Goal: Book appointment/travel/reservation

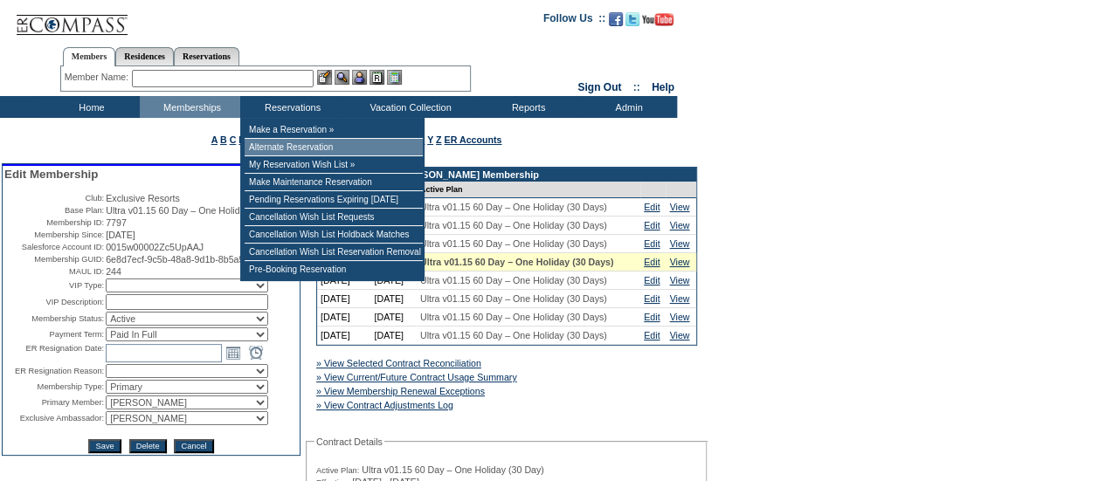
click at [303, 149] on td "Alternate Reservation" at bounding box center [334, 147] width 178 height 17
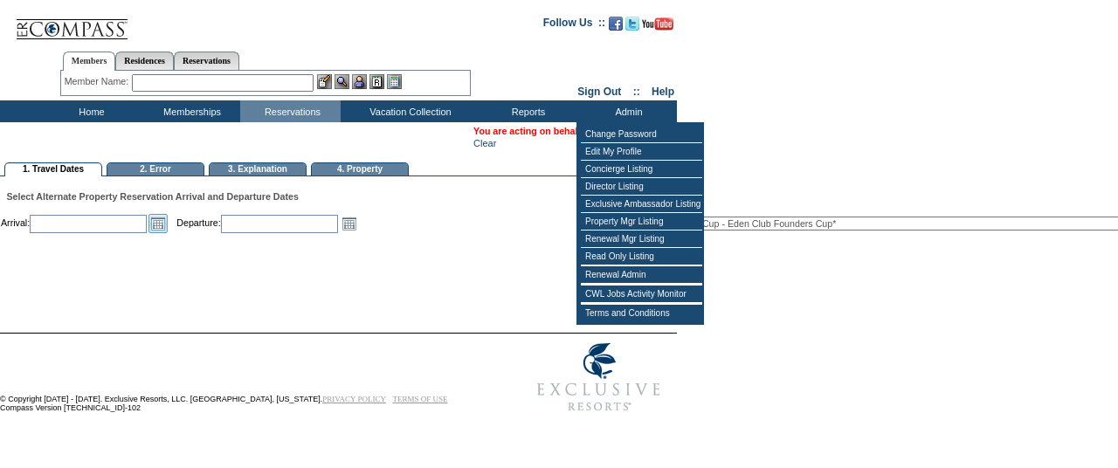
click at [168, 228] on link "Open the calendar popup." at bounding box center [157, 223] width 19 height 19
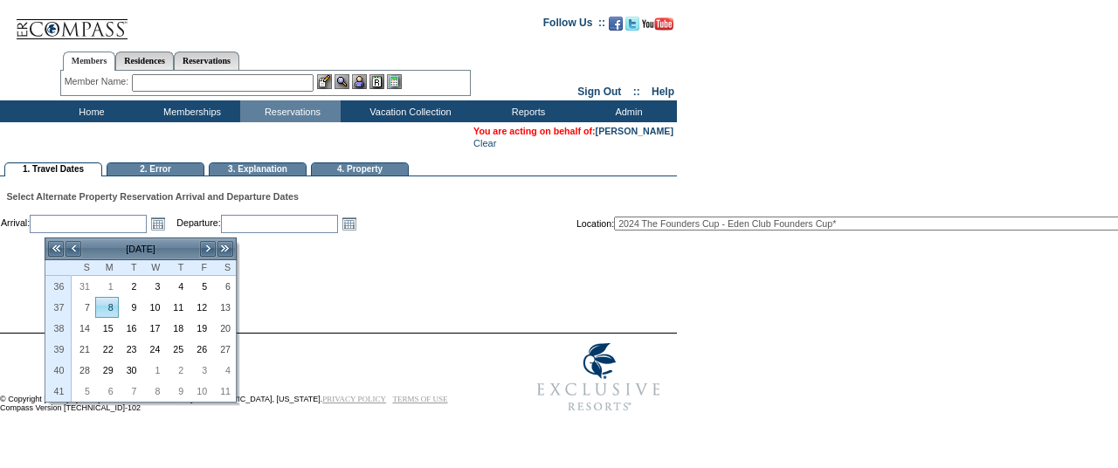
click at [114, 304] on link "8" at bounding box center [107, 307] width 22 height 19
type input "2025-09-08"
type input "9/8/2025"
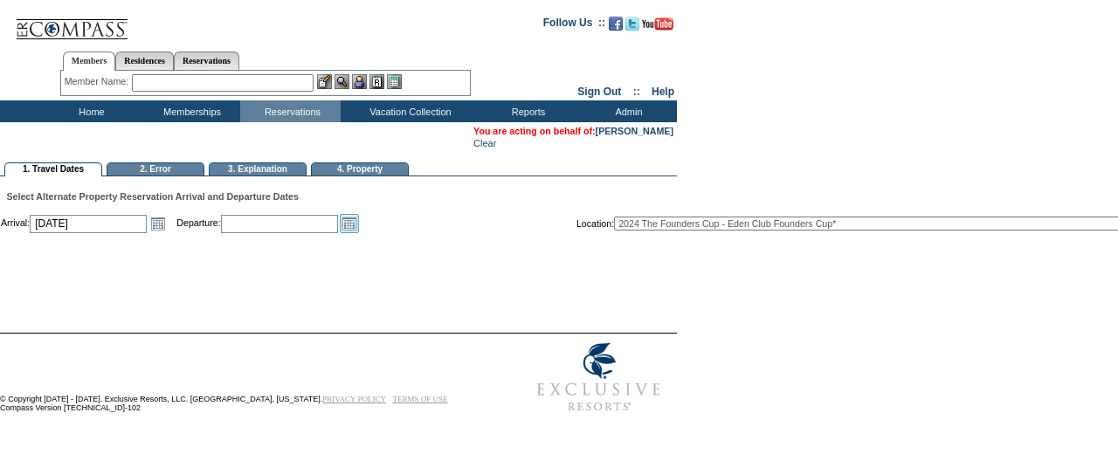
click at [359, 224] on link "Open the calendar popup." at bounding box center [349, 223] width 19 height 19
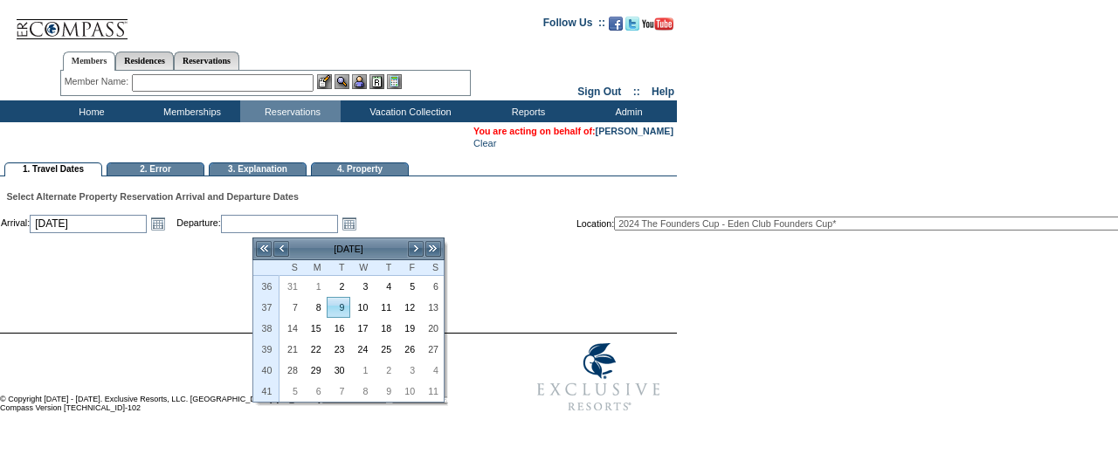
click at [345, 310] on link "9" at bounding box center [338, 307] width 22 height 19
type input "2025-09-09"
type input "9/9/2025"
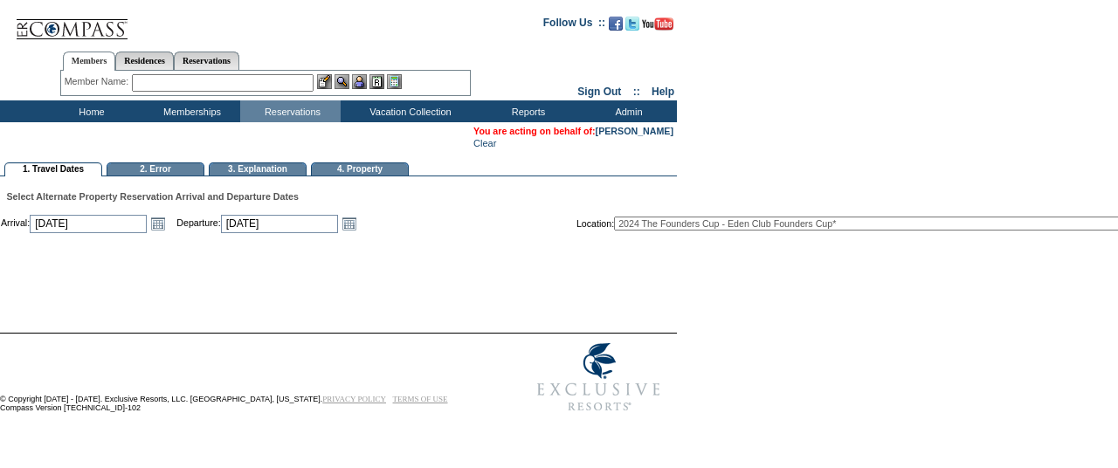
click at [798, 231] on select "2024 The Founders Cup - Eden Club Founders Cup* 2025 Kentucky Derby - 2025 Kent…" at bounding box center [1051, 224] width 874 height 14
select select "715"
click at [693, 222] on select "2024 The Founders Cup - Eden Club Founders Cup* 2025 Kentucky Derby - 2025 Kent…" at bounding box center [1051, 224] width 874 height 14
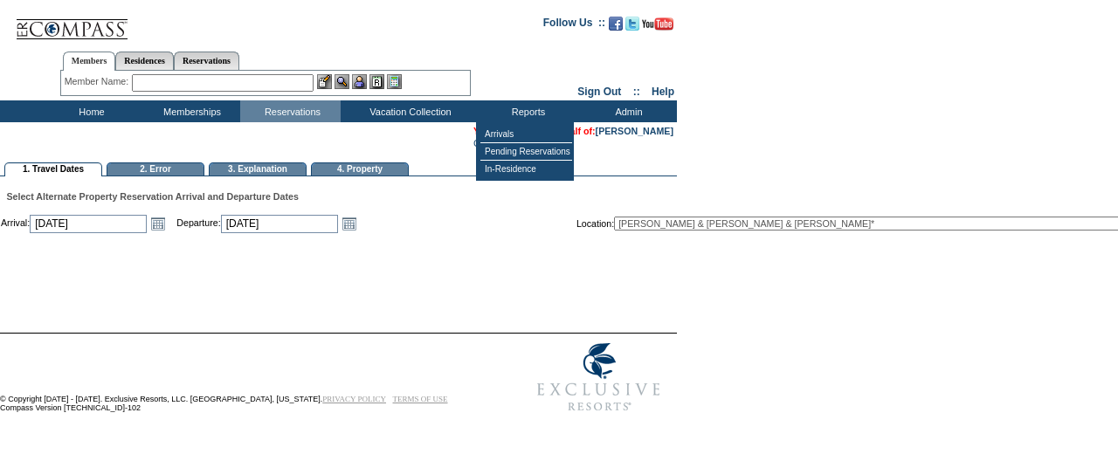
click at [800, 272] on table "Arrival: 2025-09-08 9/8/2025 Open the calendar popup. << < September 2025 > >> …" at bounding box center [744, 242] width 1489 height 59
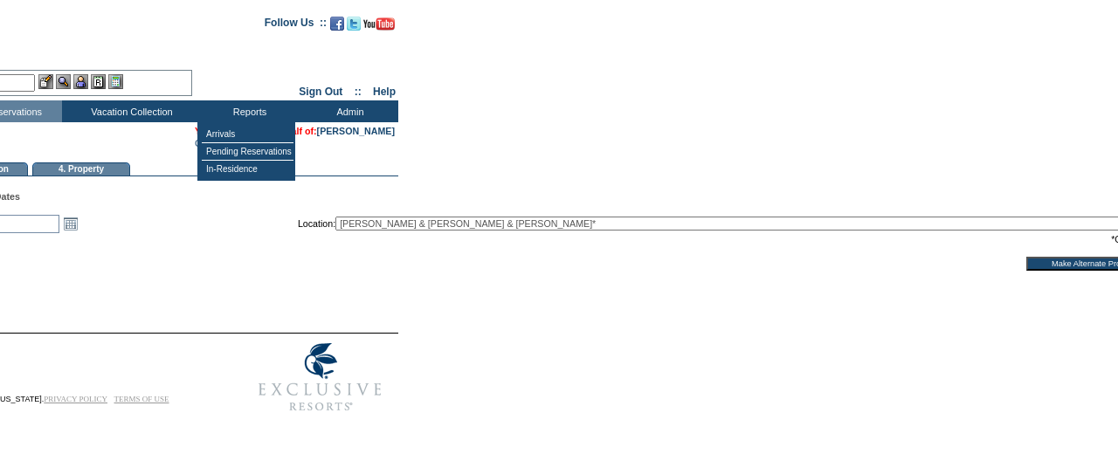
scroll to position [0, 280]
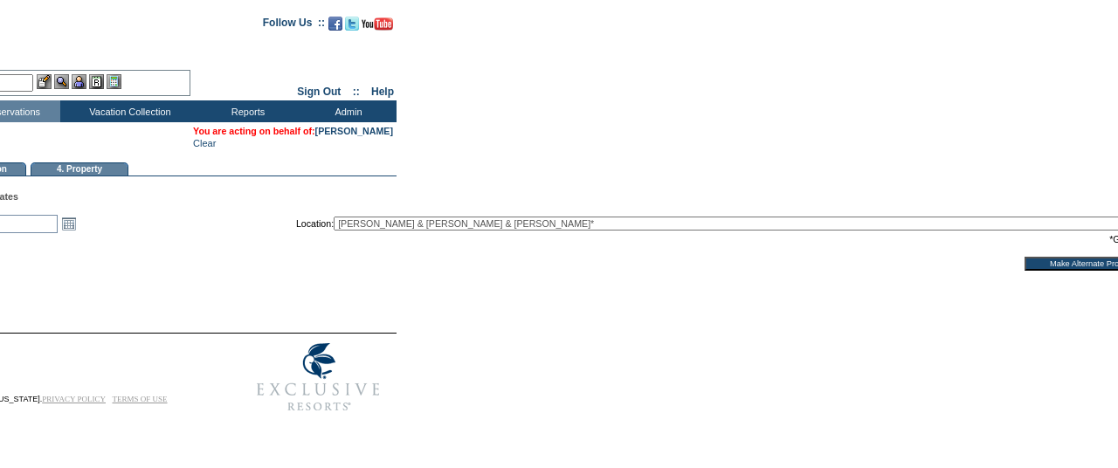
click at [1024, 267] on input "Make Alternate Property Reservation" at bounding box center [1115, 264] width 183 height 14
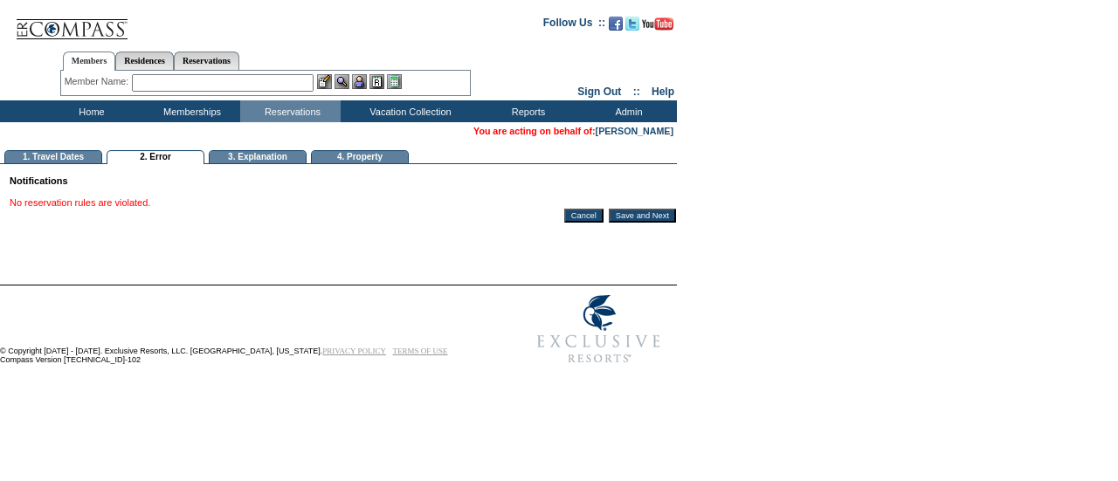
click at [648, 218] on input "Save and Next" at bounding box center [642, 216] width 67 height 14
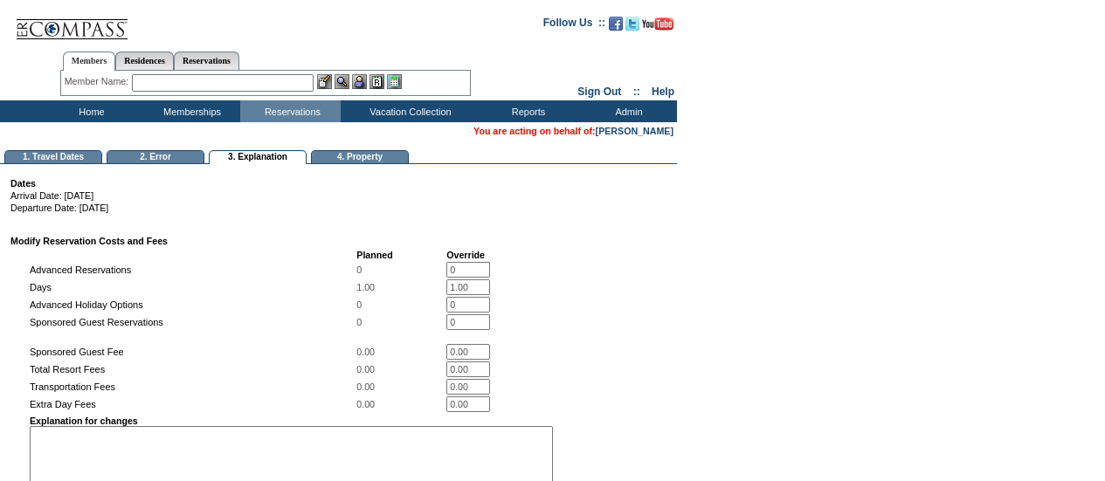
select select
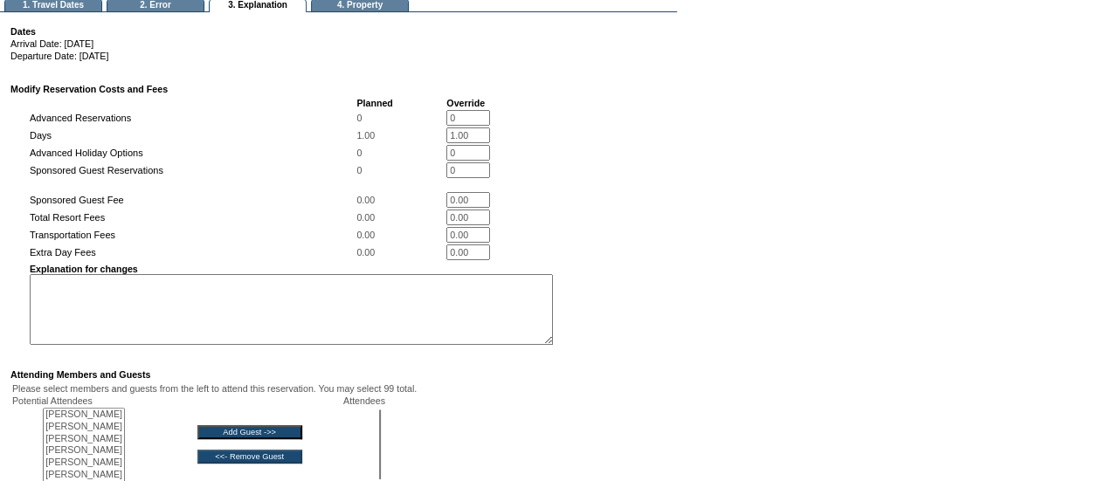
scroll to position [153, 0]
click at [298, 319] on textarea at bounding box center [291, 308] width 523 height 71
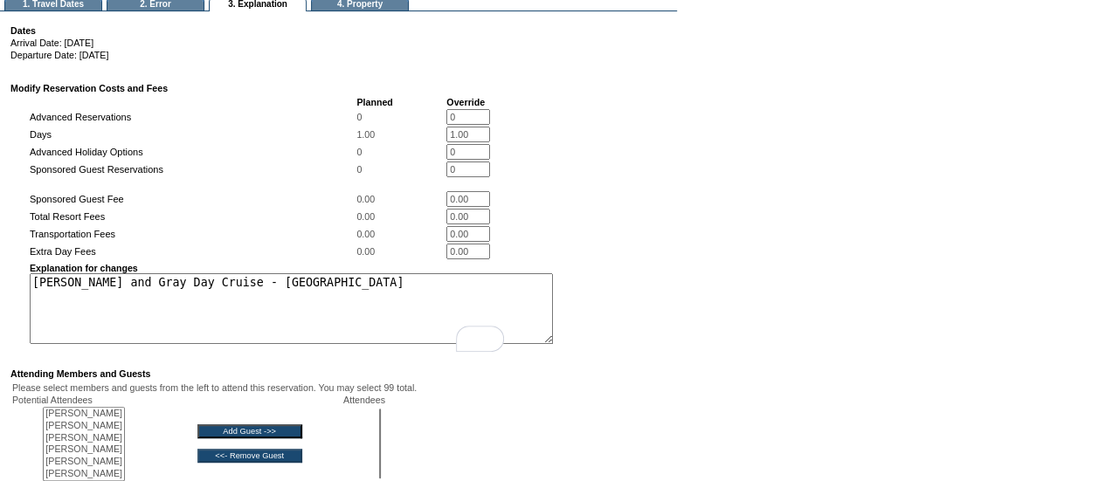
drag, startPoint x: 308, startPoint y: 293, endPoint x: 82, endPoint y: 300, distance: 226.3
click at [82, 300] on textarea "[PERSON_NAME] and Gray Day Cruise - [GEOGRAPHIC_DATA]" at bounding box center [291, 308] width 523 height 71
type textarea "[PERSON_NAME] and Gray Day Cruise - [GEOGRAPHIC_DATA]"
click at [309, 279] on td "Explanation for changes Barton and Gray Day Cruise - Osterville" at bounding box center [291, 303] width 523 height 81
drag, startPoint x: 300, startPoint y: 293, endPoint x: -5, endPoint y: 297, distance: 305.7
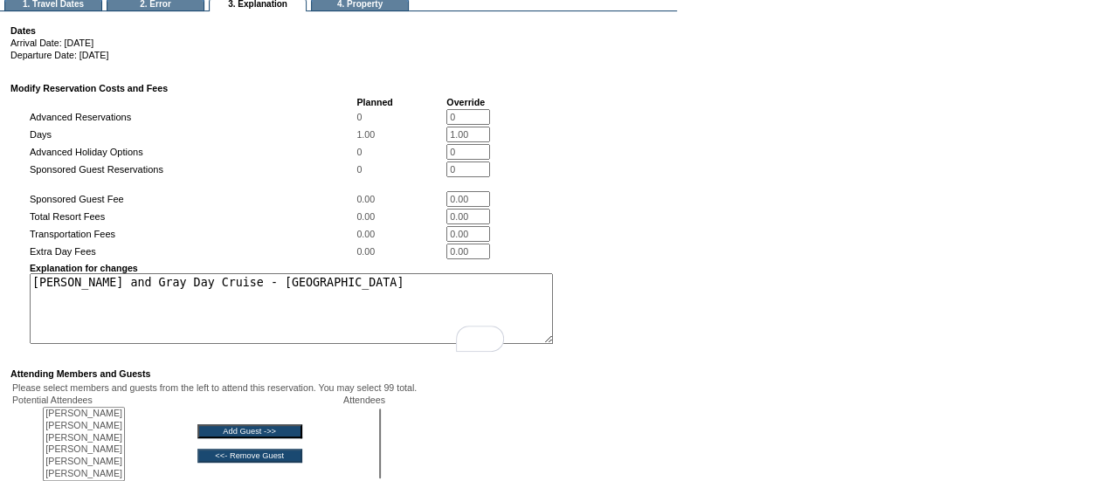
click at [0, 297] on html "Follow Us ::" at bounding box center [552, 350] width 1105 height 1006
click at [809, 314] on div "Dates Arrival Date: 9/8/2025 Departure Date: 9/9/2025 Modify Reservation Costs …" at bounding box center [549, 353] width 1099 height 684
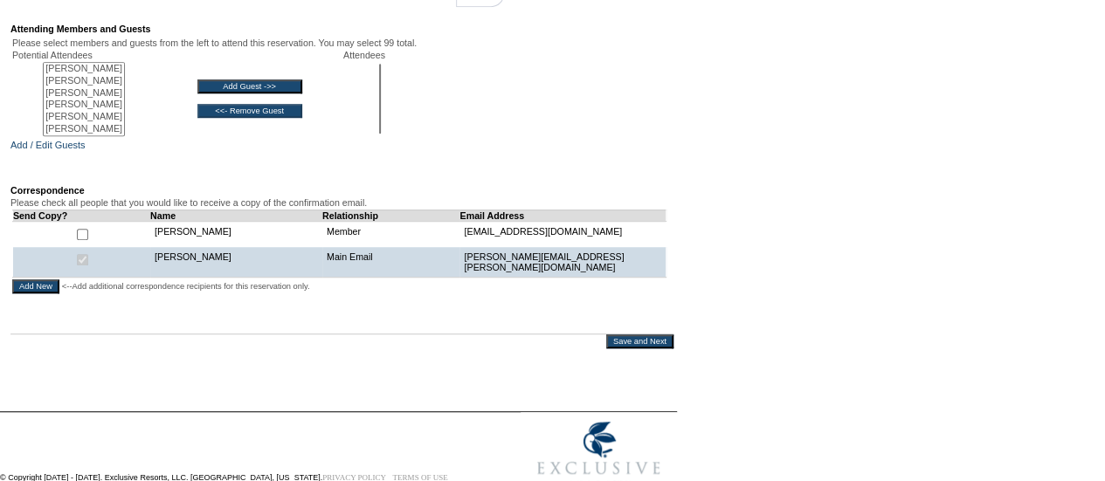
scroll to position [518, 0]
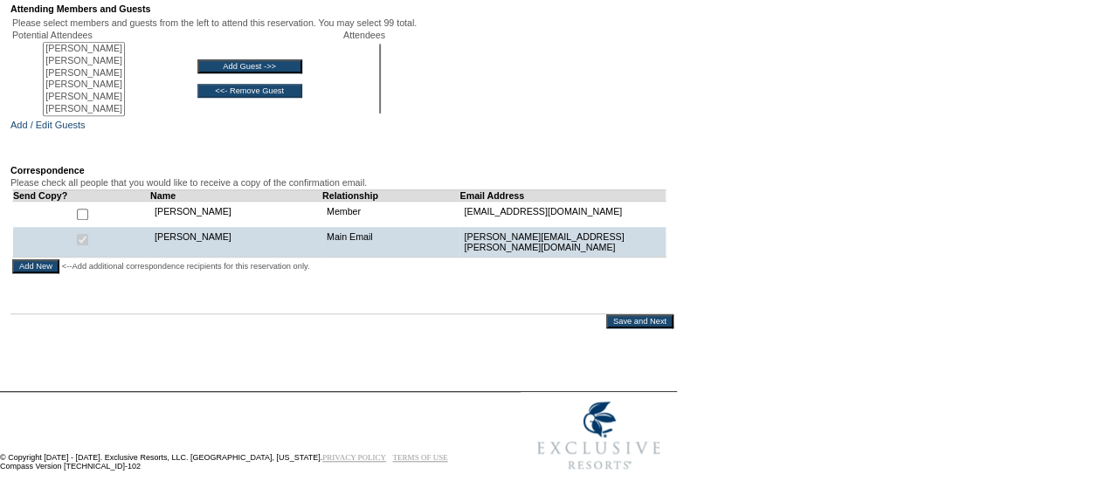
click at [611, 328] on input "Save and Next" at bounding box center [639, 321] width 67 height 14
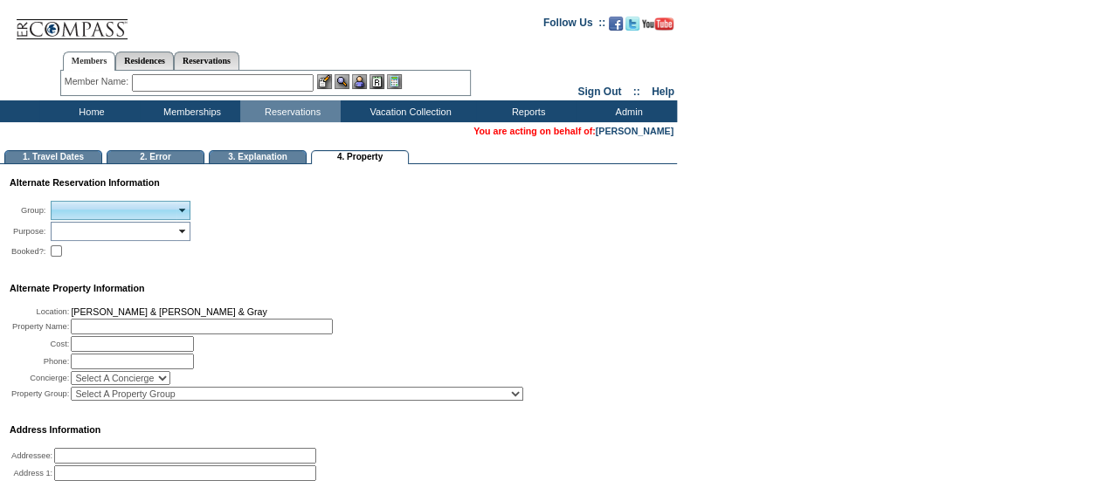
click at [152, 206] on input "text" at bounding box center [114, 210] width 124 height 15
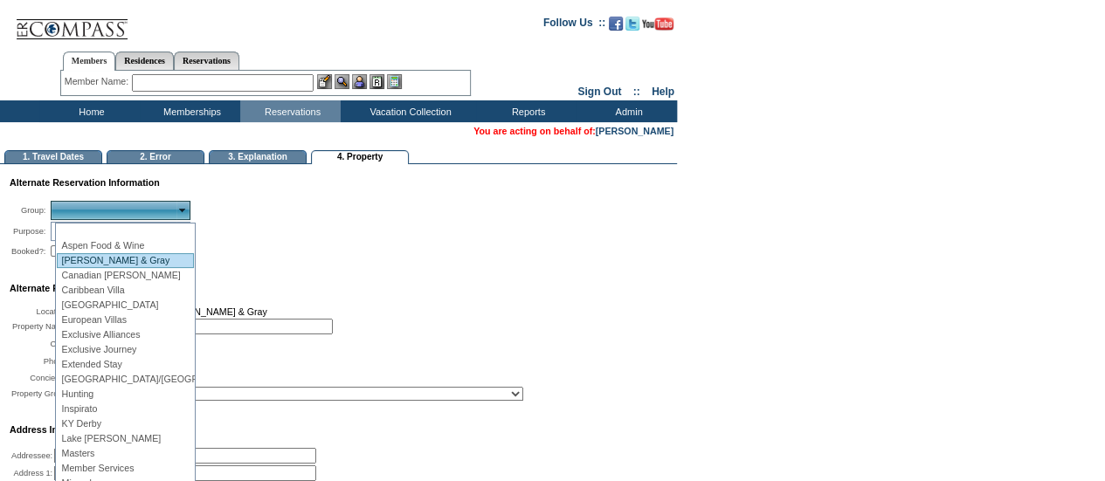
click at [138, 261] on li "[PERSON_NAME] & Gray" at bounding box center [125, 260] width 137 height 15
type input "Loading..."
type input "[PERSON_NAME] & Gray"
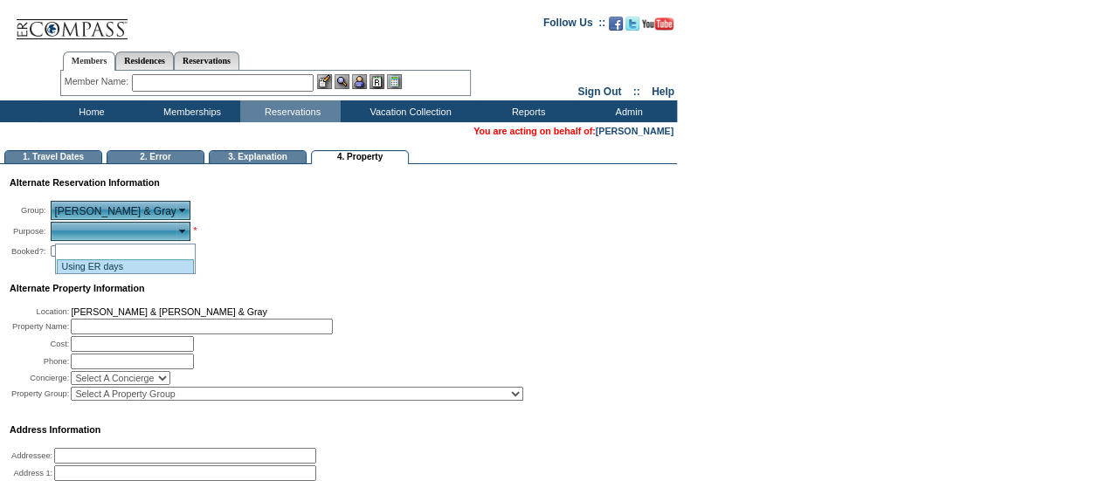
click at [133, 272] on li "Using ER days" at bounding box center [125, 266] width 137 height 15
type input "Using ER days"
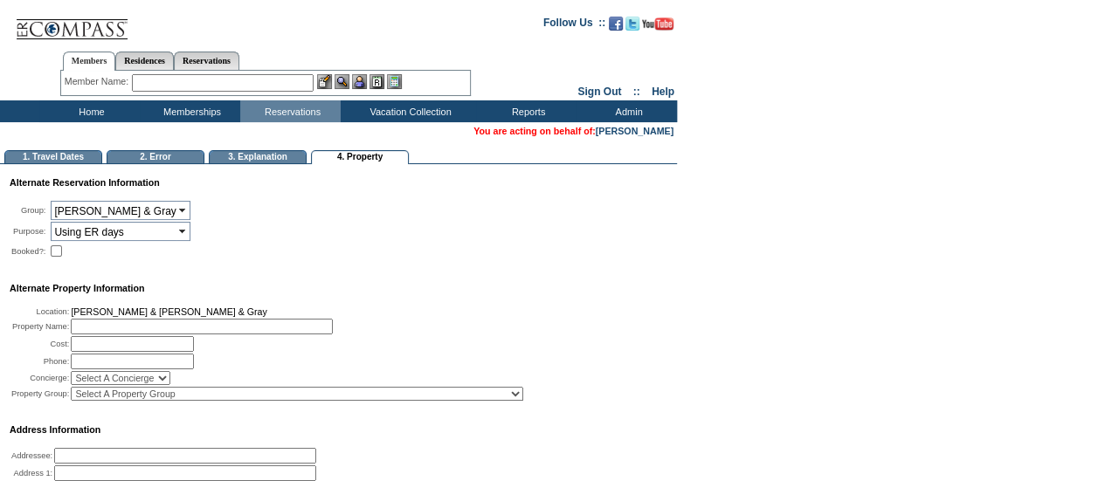
click at [170, 333] on input "text" at bounding box center [202, 327] width 262 height 16
paste input "[PERSON_NAME] and Gray Day Cruise - [GEOGRAPHIC_DATA]"
type input "[PERSON_NAME] and Gray Day Cruise - [GEOGRAPHIC_DATA]"
click at [586, 359] on td "Location: [PERSON_NAME] & [PERSON_NAME] & [PERSON_NAME] Property Name: [PERSON_…" at bounding box center [343, 358] width 666 height 129
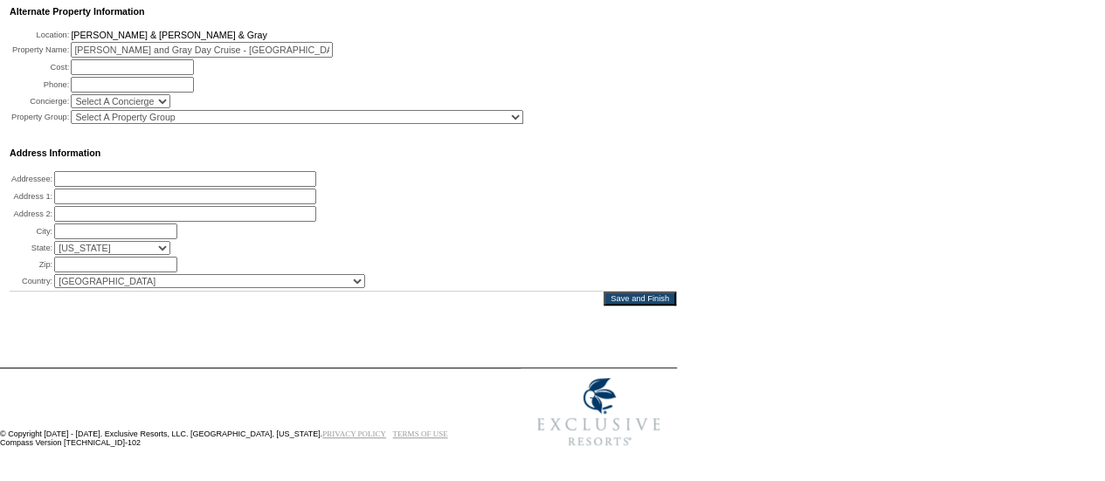
click at [640, 295] on input "Save and Finish" at bounding box center [639, 299] width 72 height 14
